Goal: Transaction & Acquisition: Purchase product/service

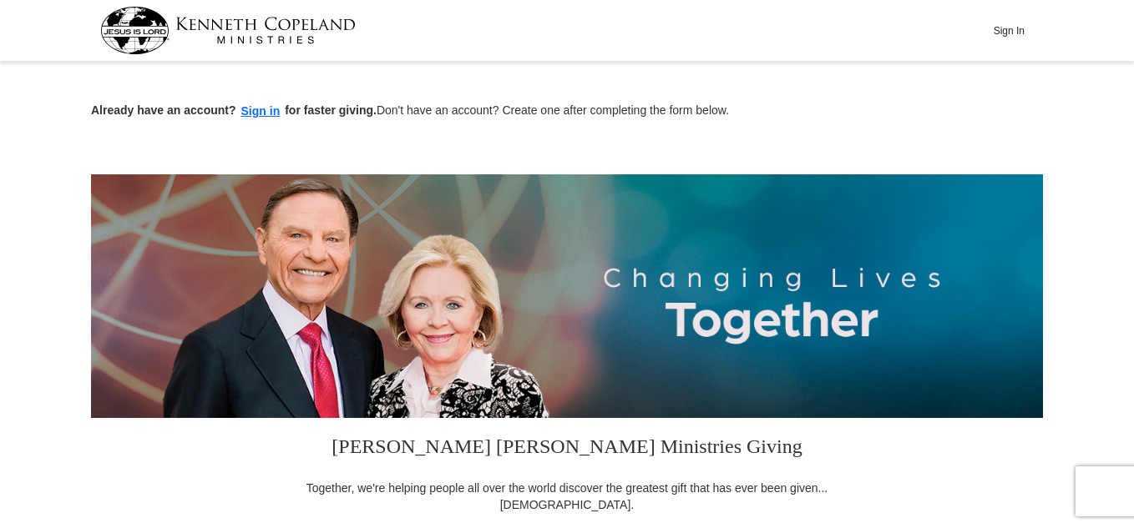
scroll to position [463, 0]
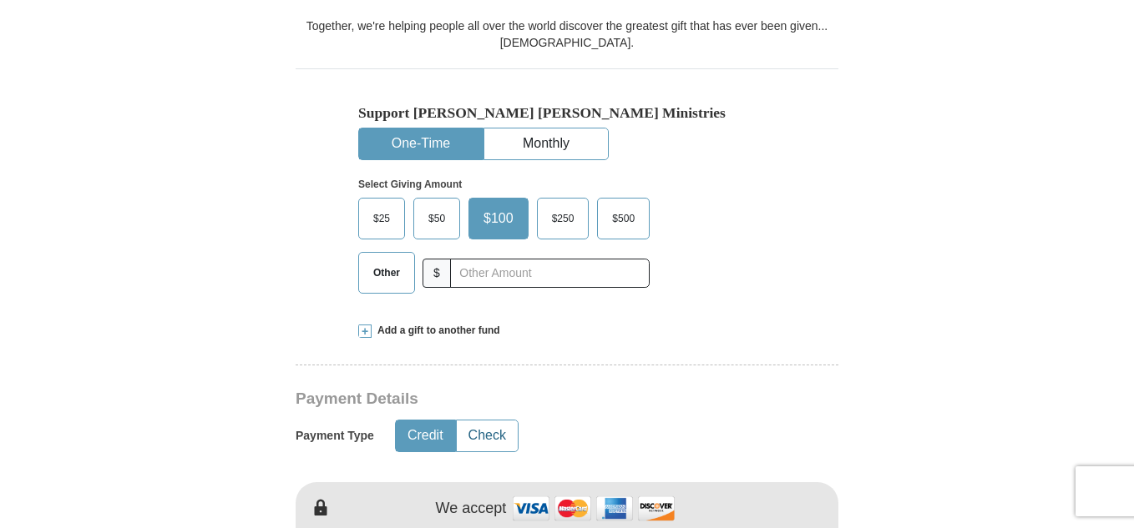
click at [481, 434] on button "Check" at bounding box center [487, 436] width 61 height 31
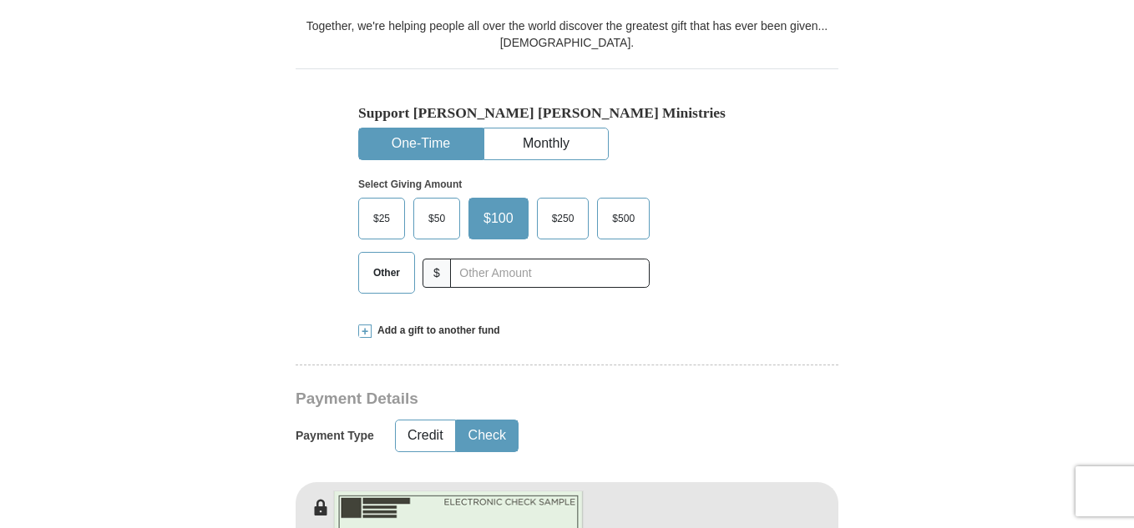
scroll to position [925, 0]
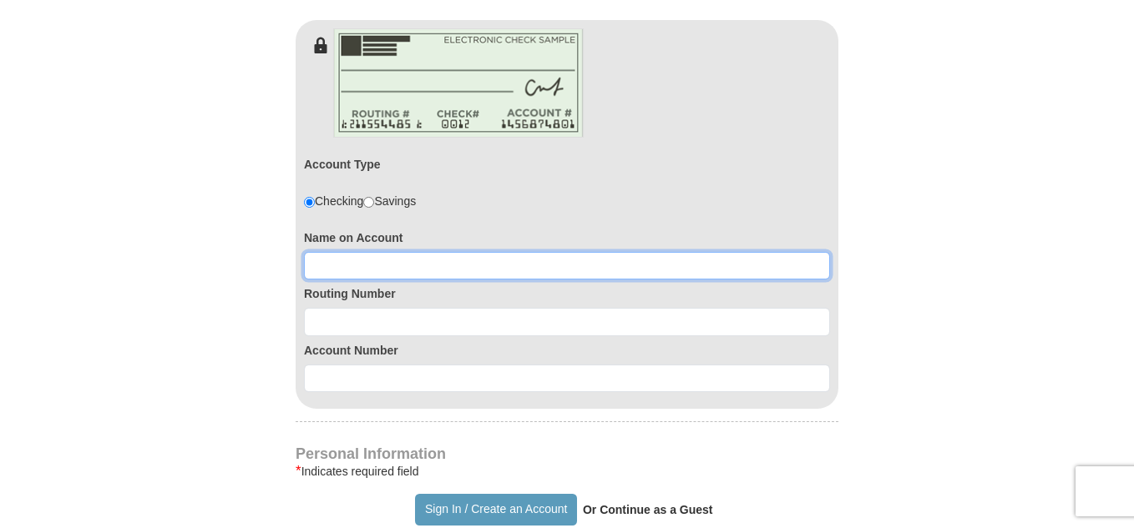
click at [530, 273] on input at bounding box center [567, 266] width 526 height 28
type input "Annetta Ramsammy"
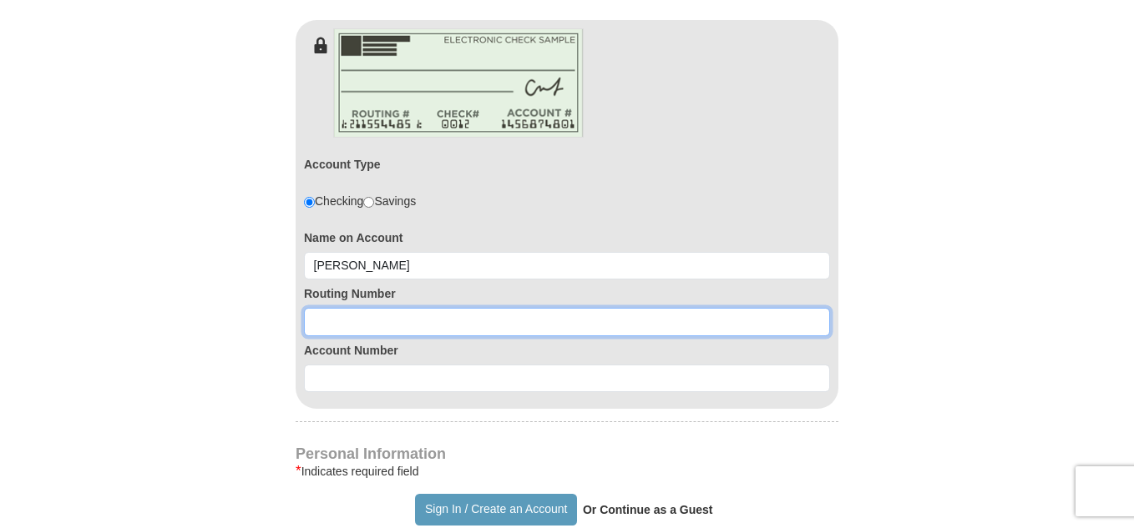
click at [465, 320] on input at bounding box center [567, 322] width 526 height 28
type input "026013673"
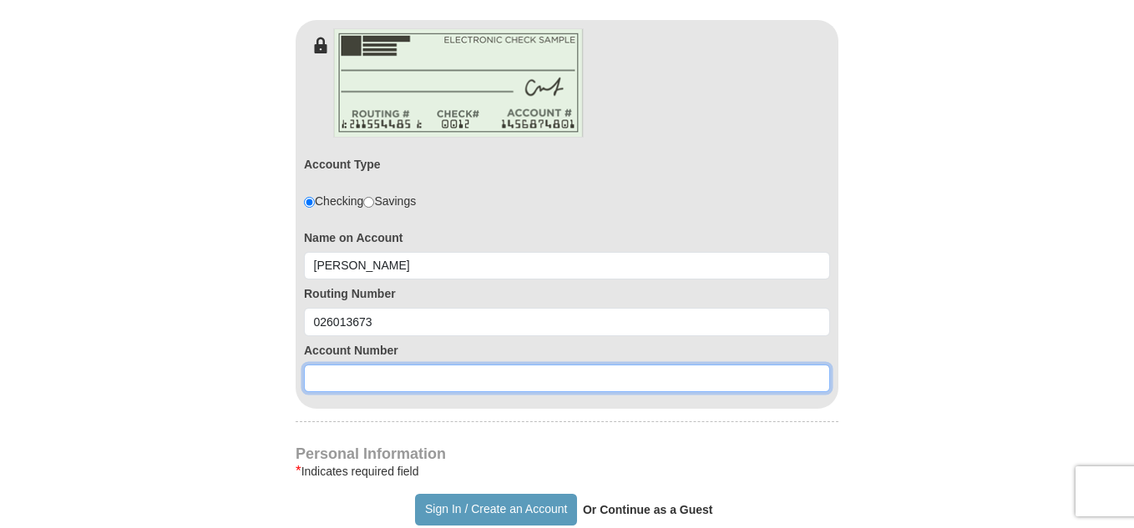
click at [433, 377] on input at bounding box center [567, 379] width 526 height 28
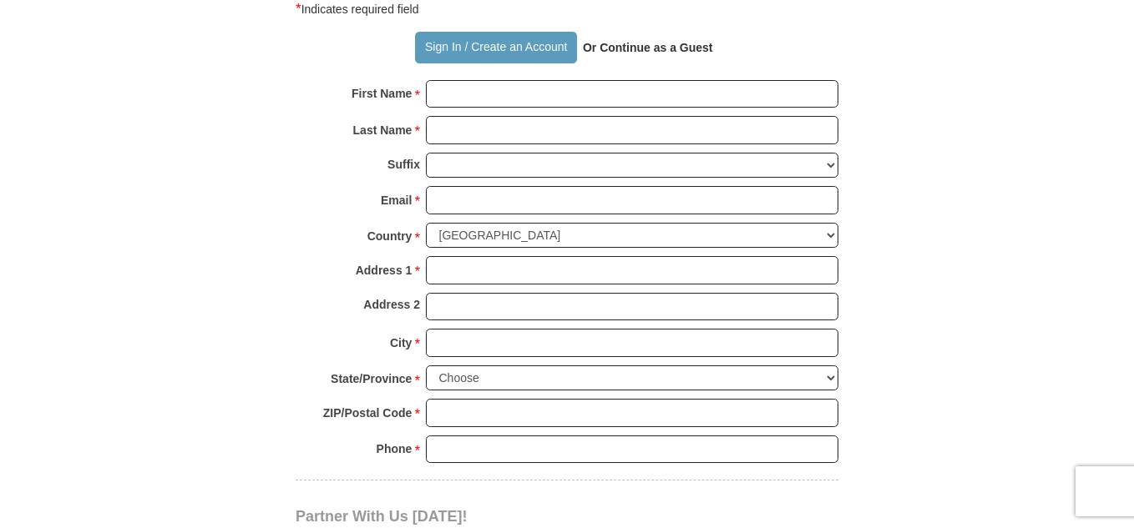
type input "4386778795"
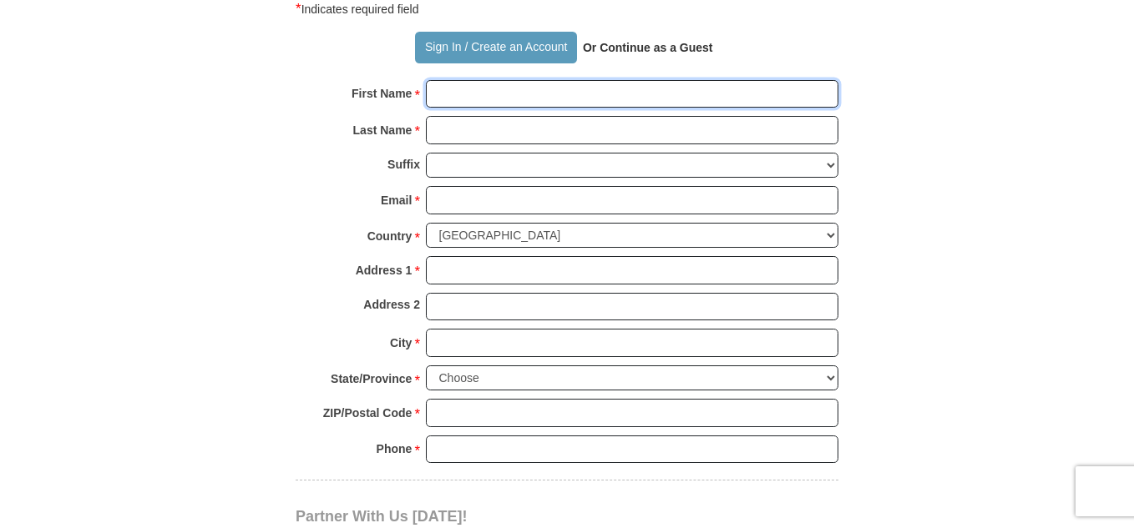
click at [539, 93] on input "First Name *" at bounding box center [632, 94] width 412 height 28
type input "Annetta"
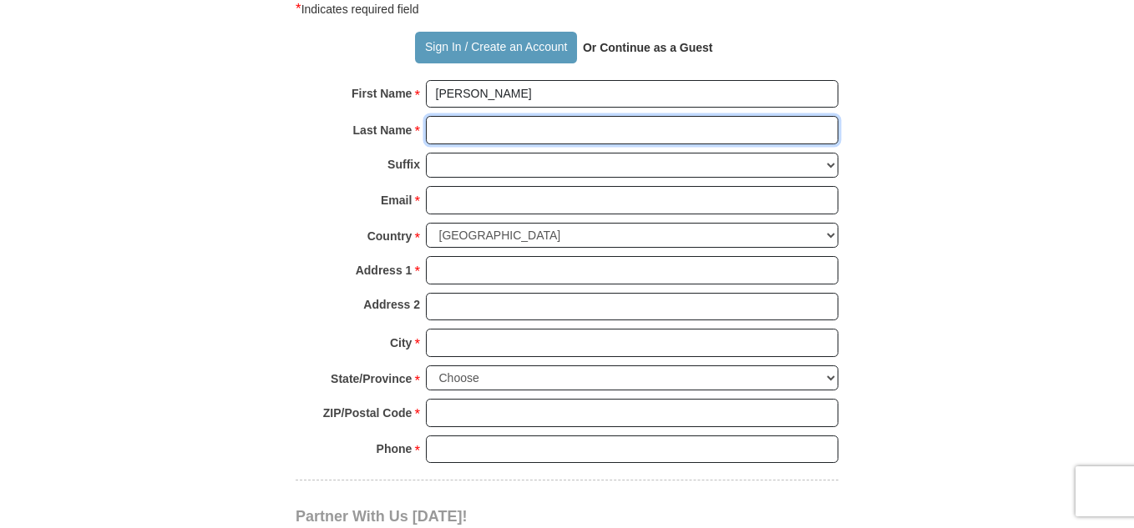
type input "Ramsammy"
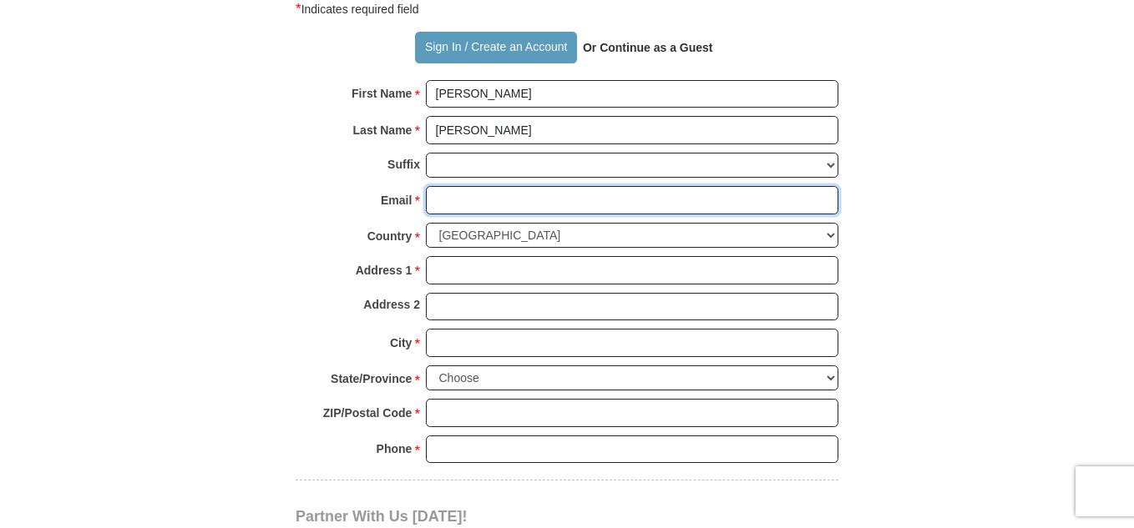
type input "annettaramsammy@hotmail.com"
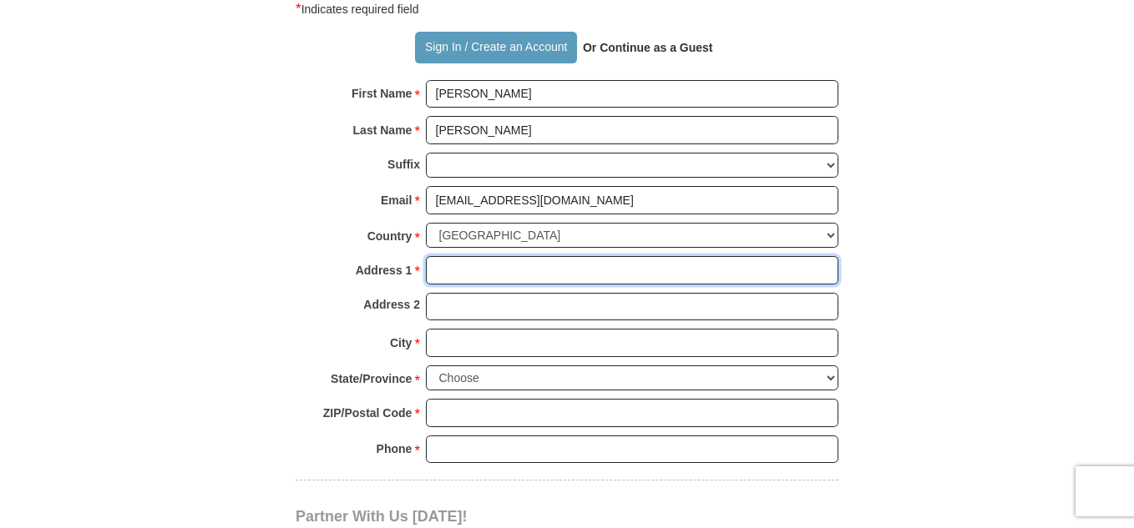
type input "11 Edgewood Road"
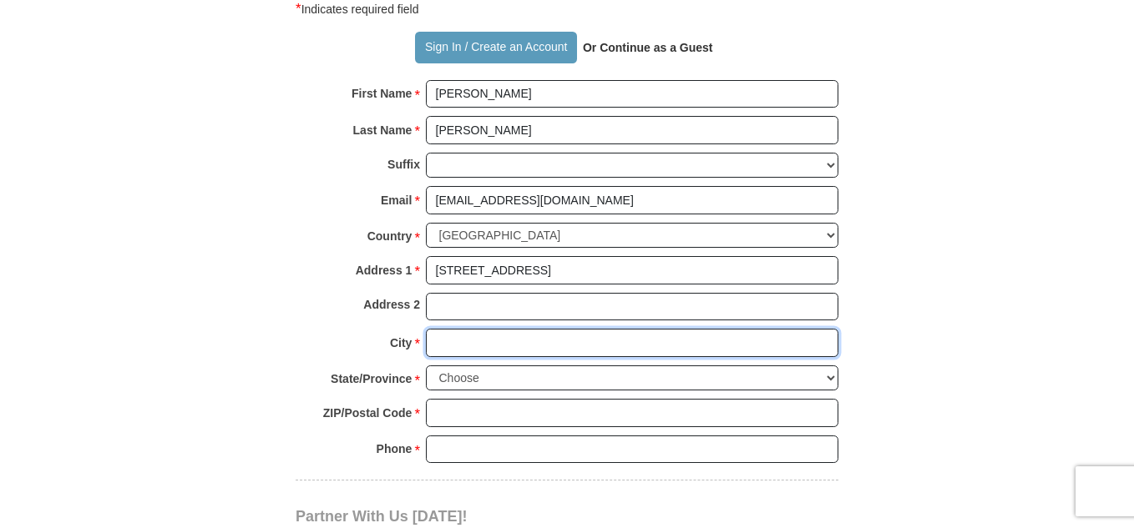
type input "Hartsdale"
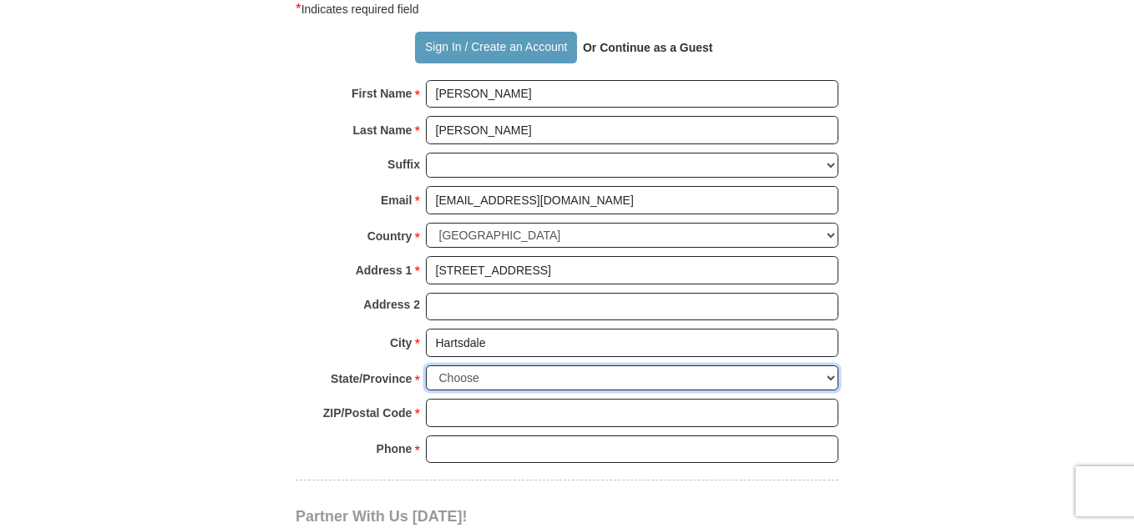
select select "NY"
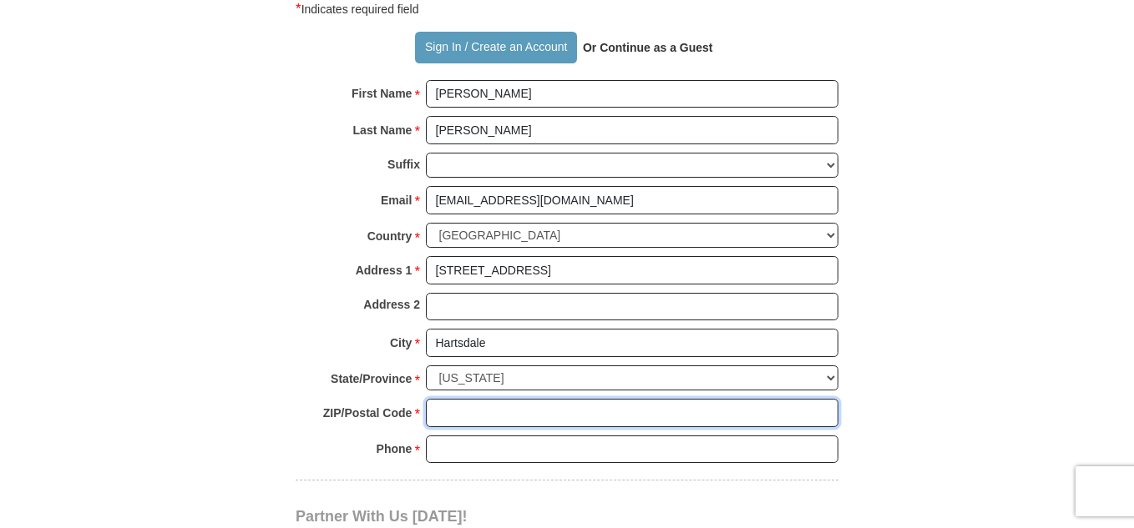
type input "10530"
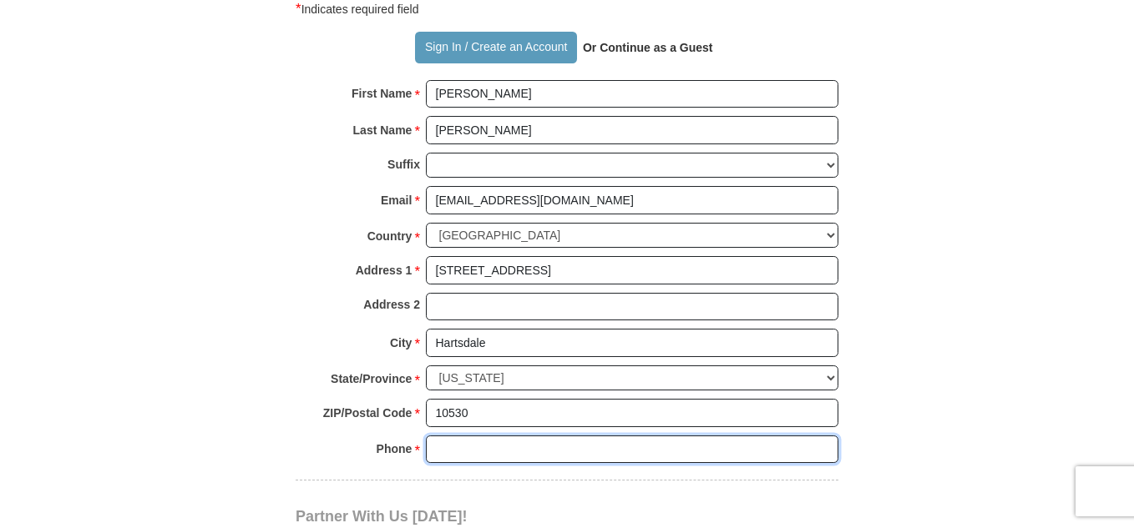
type input "9149121742"
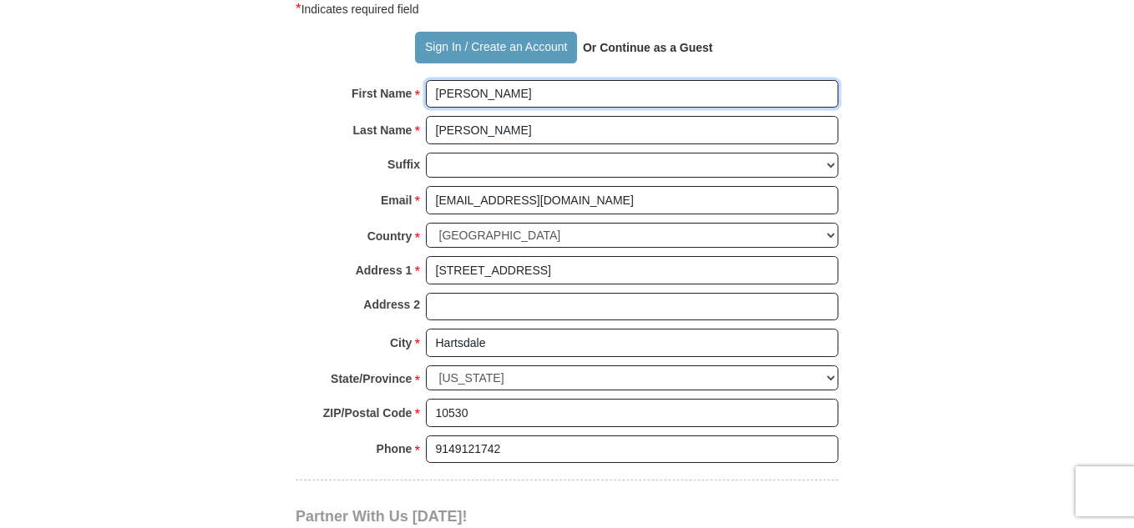
scroll to position [1850, 0]
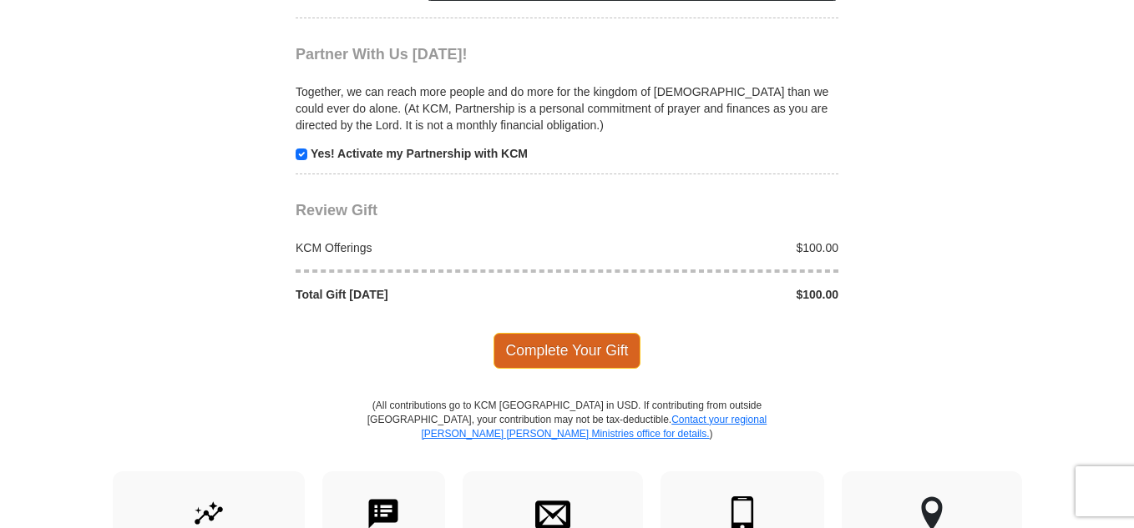
click at [555, 348] on span "Complete Your Gift" at bounding box center [567, 350] width 148 height 35
